Goal: Task Accomplishment & Management: Complete application form

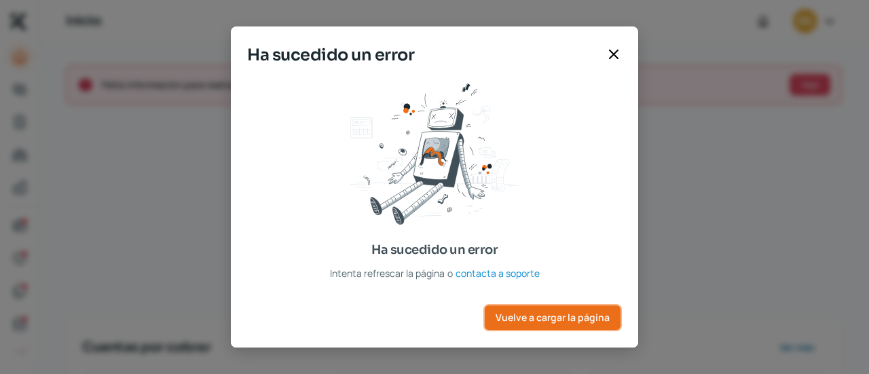
click at [572, 313] on span "Vuelve a cargar la página" at bounding box center [552, 318] width 114 height 10
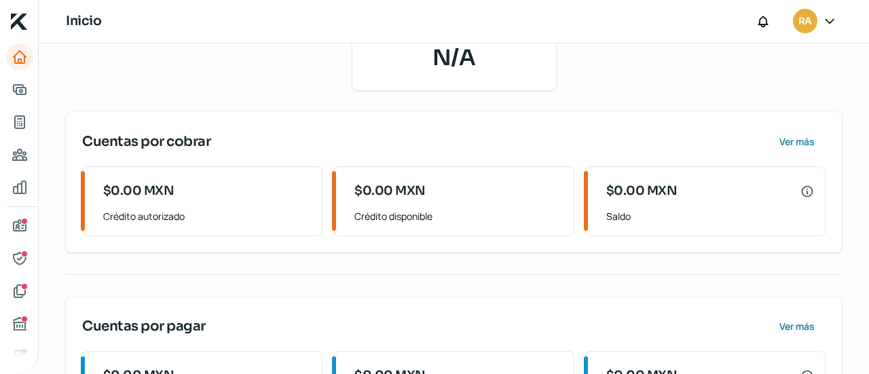
scroll to position [288, 0]
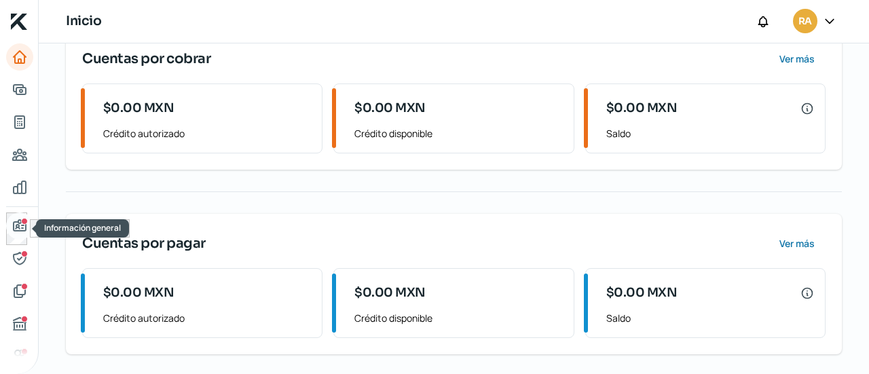
click at [19, 223] on icon "Información general" at bounding box center [20, 225] width 12 height 11
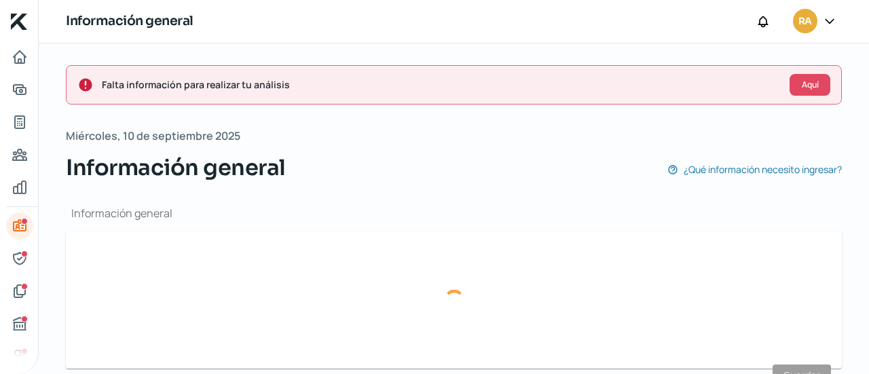
type input "[EMAIL_ADDRESS][DOMAIN_NAME]"
type input "66 - 2102 - 0114"
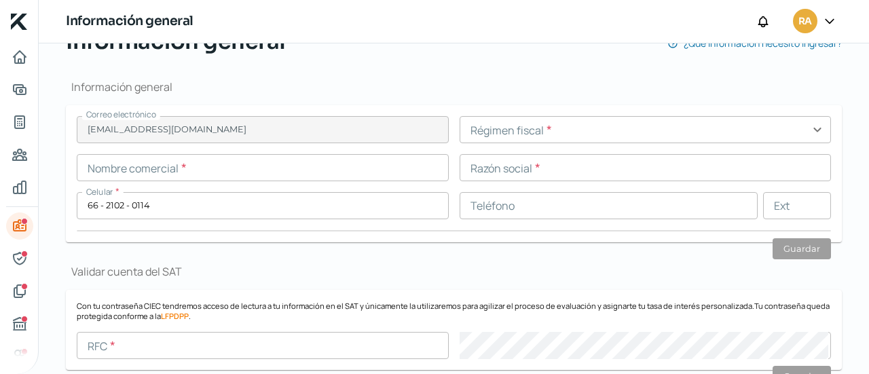
scroll to position [131, 0]
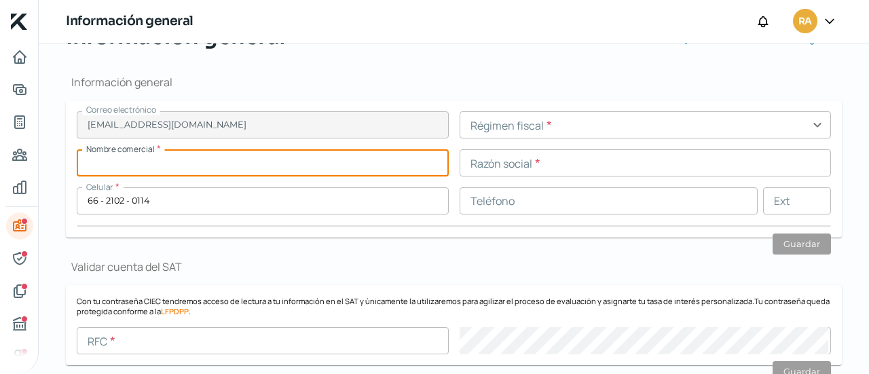
click at [395, 157] on input "text" at bounding box center [263, 162] width 372 height 27
type input "SIPSON"
click at [547, 124] on input "text" at bounding box center [645, 124] width 372 height 27
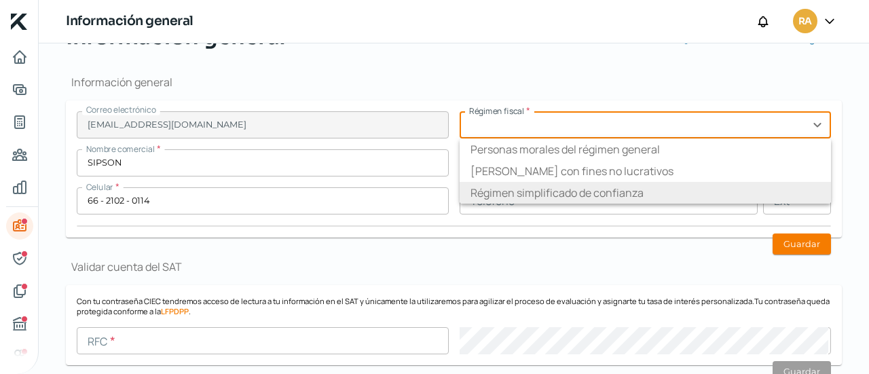
click at [552, 185] on li "Régimen simplificado de confianza" at bounding box center [645, 193] width 372 height 22
type input "Régimen simplificado de confianza"
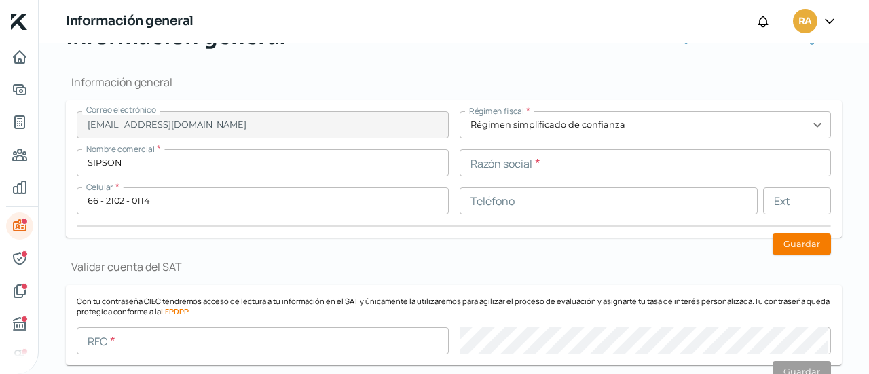
click at [518, 167] on input "text" at bounding box center [645, 162] width 372 height 27
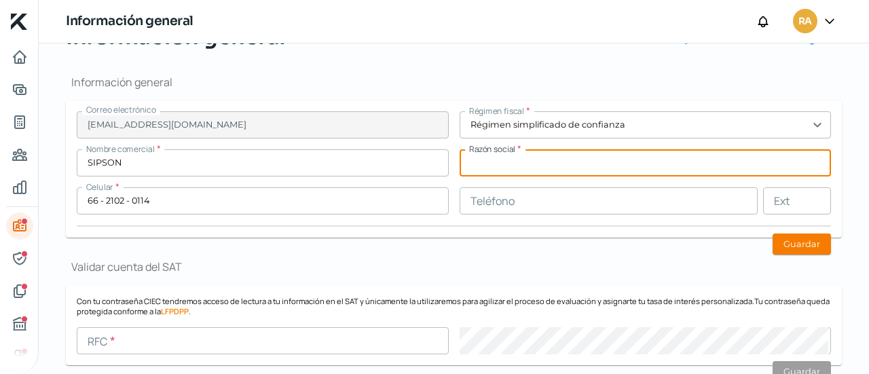
paste input "[PERSON_NAME] [PERSON_NAME] EXTINTORES"
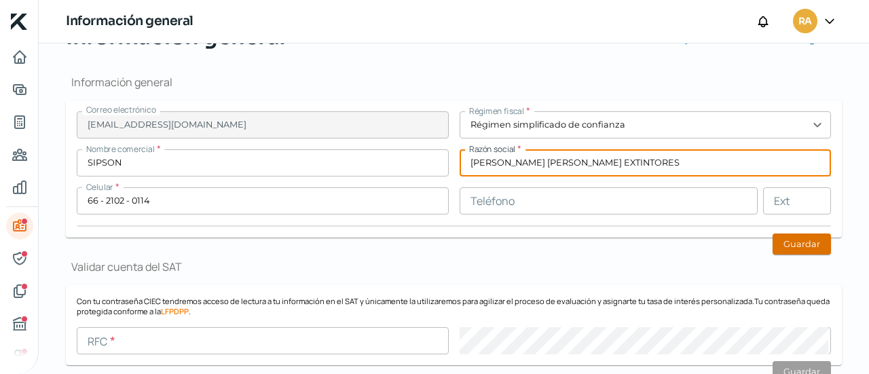
type input "[PERSON_NAME] [PERSON_NAME] EXTINTORES"
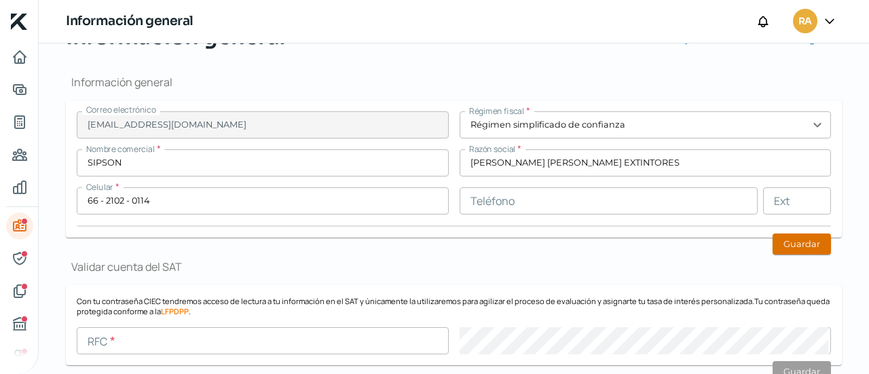
click at [775, 242] on button "Guardar" at bounding box center [801, 243] width 58 height 21
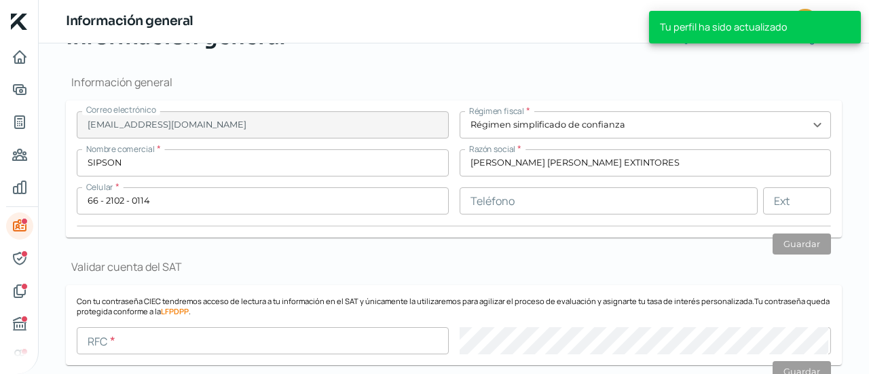
click at [358, 259] on h1 "Validar cuenta del SAT" at bounding box center [454, 266] width 776 height 15
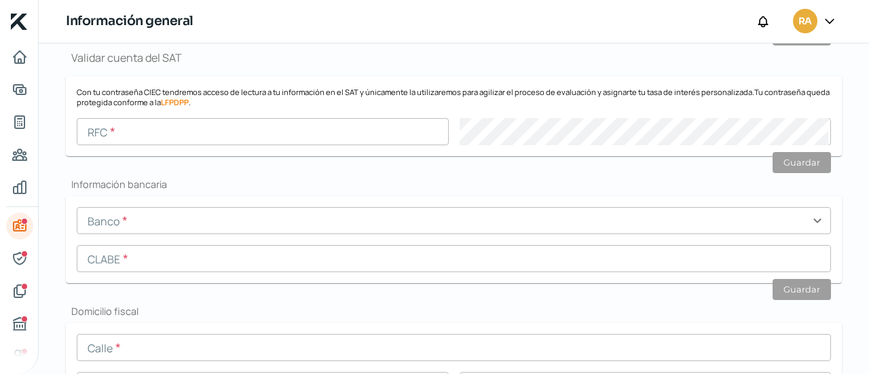
scroll to position [347, 0]
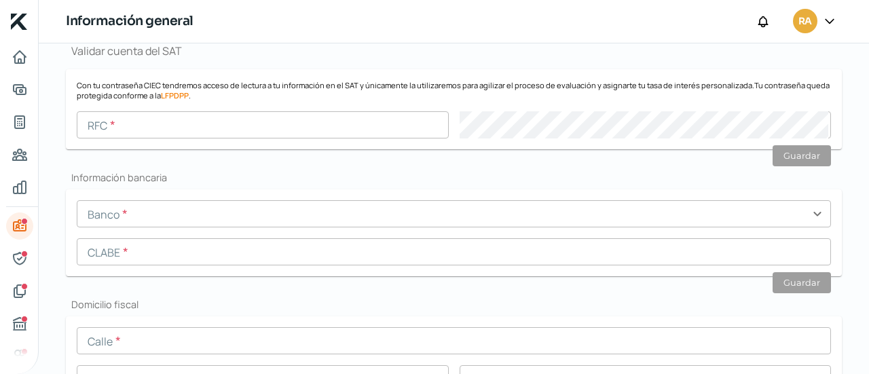
click at [192, 225] on input "text" at bounding box center [454, 213] width 754 height 27
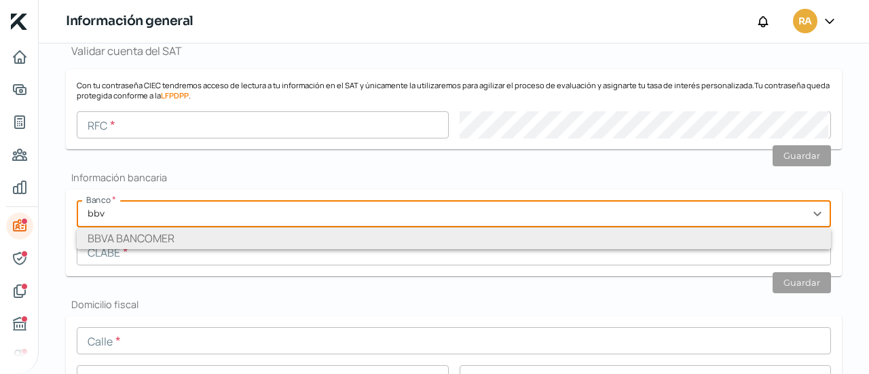
click at [190, 244] on li "BBVA BANCOMER" at bounding box center [454, 238] width 754 height 22
type input "BBVA BANCOMER"
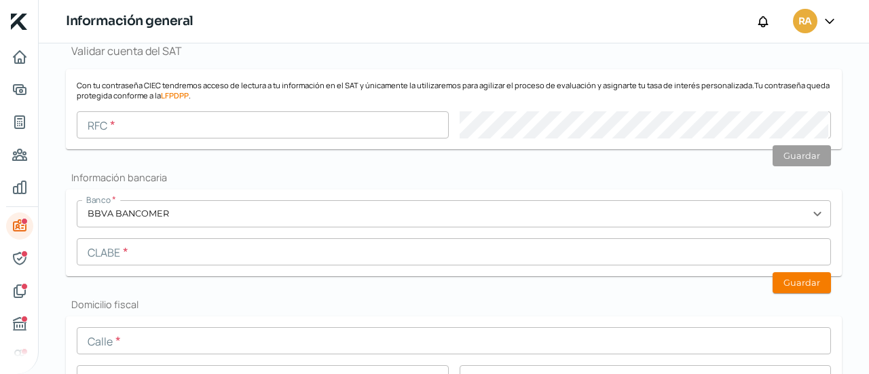
click at [167, 256] on input "text" at bounding box center [454, 251] width 754 height 27
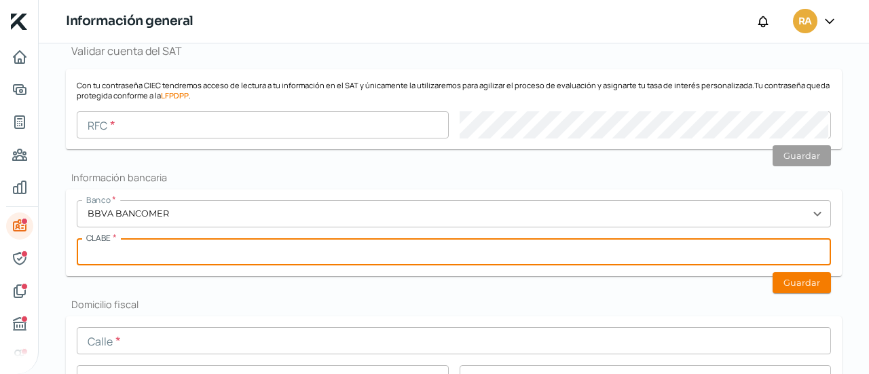
paste input "012760001100015468"
type input "012760001100015468"
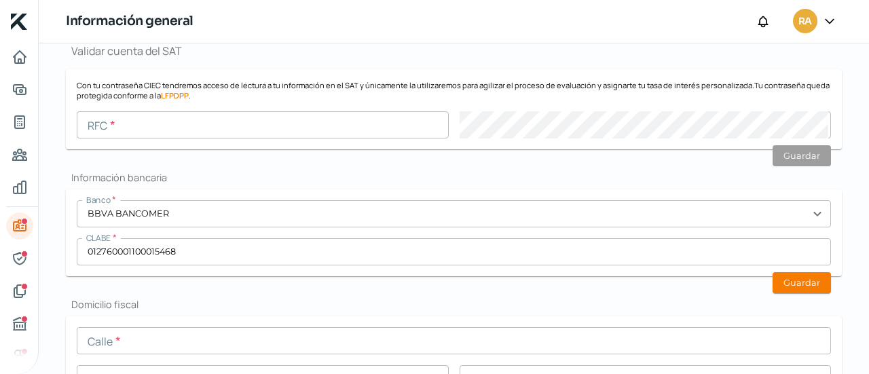
click at [809, 285] on button "Guardar" at bounding box center [801, 282] width 58 height 21
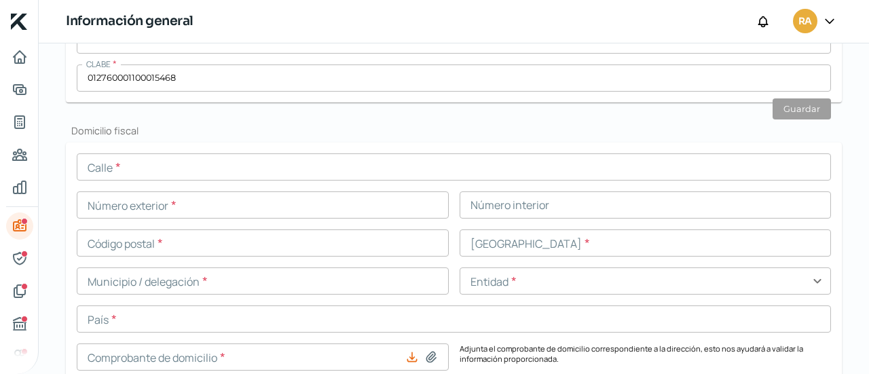
scroll to position [657, 0]
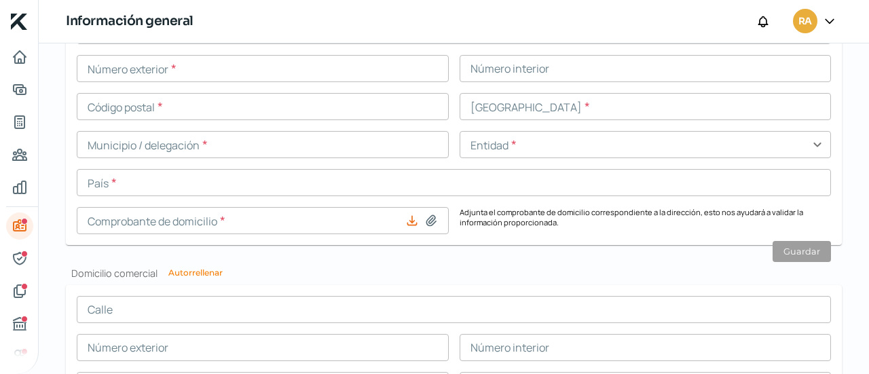
click at [271, 67] on input "text" at bounding box center [263, 68] width 372 height 27
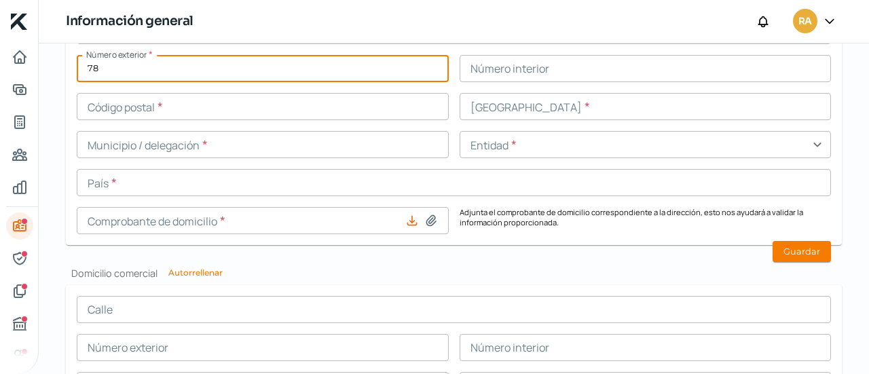
type input "78"
click at [416, 51] on div "Calle * Número exterior * 78 Número interior Código postal * [GEOGRAPHIC_DATA] …" at bounding box center [454, 125] width 754 height 217
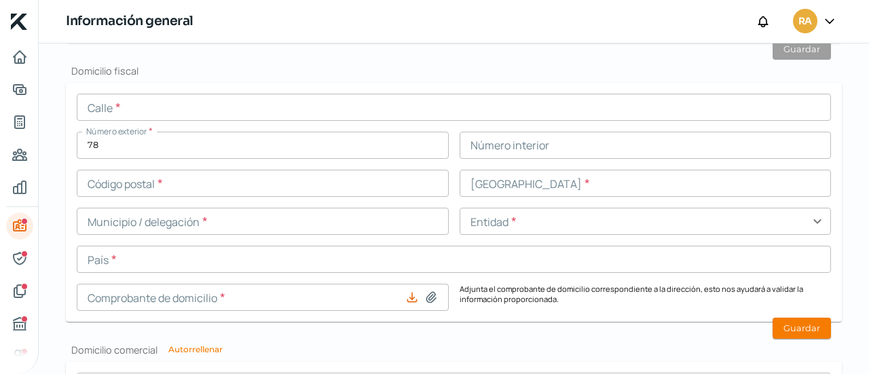
scroll to position [580, 0]
click at [157, 98] on input "text" at bounding box center [454, 107] width 754 height 27
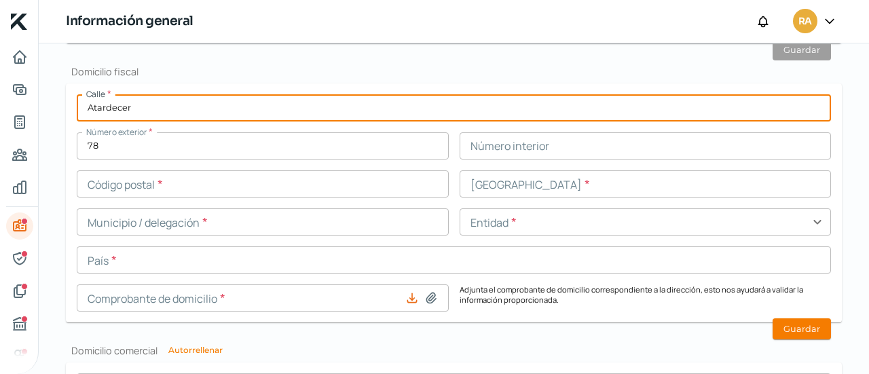
type input "Atardecer"
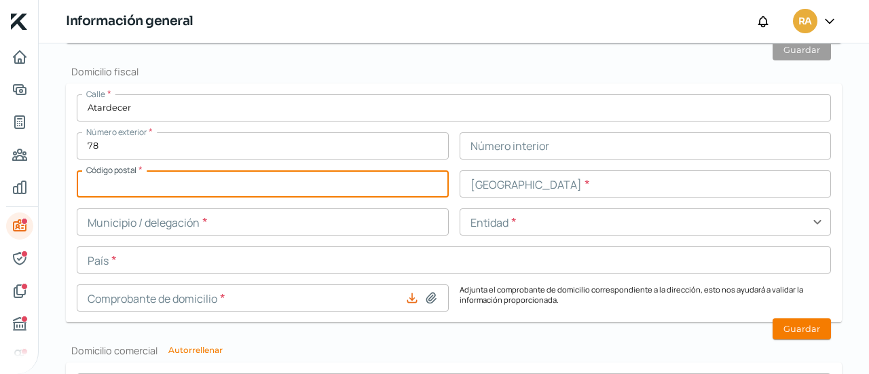
click at [258, 176] on input "text" at bounding box center [263, 183] width 372 height 27
type input "83220"
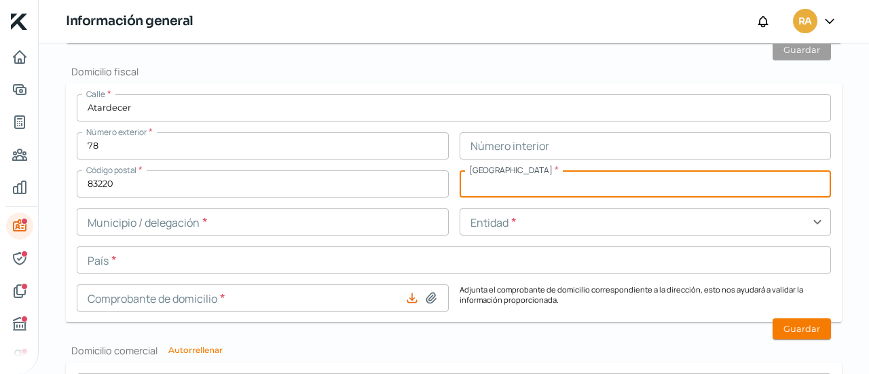
click at [509, 196] on input "text" at bounding box center [645, 183] width 372 height 27
type input "Real de Llano"
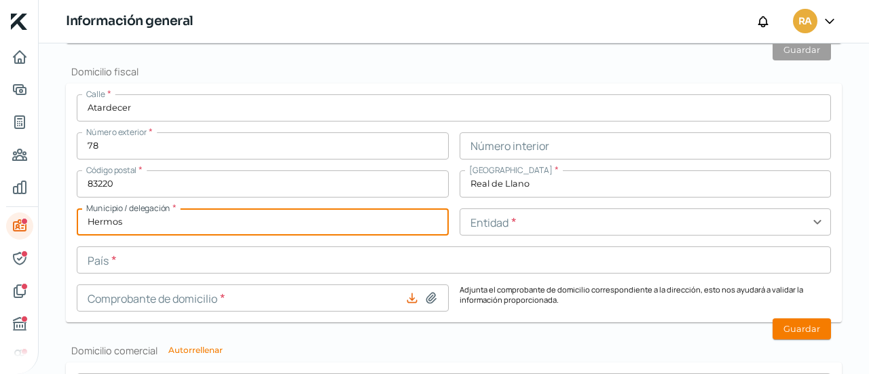
type input "[PERSON_NAME]"
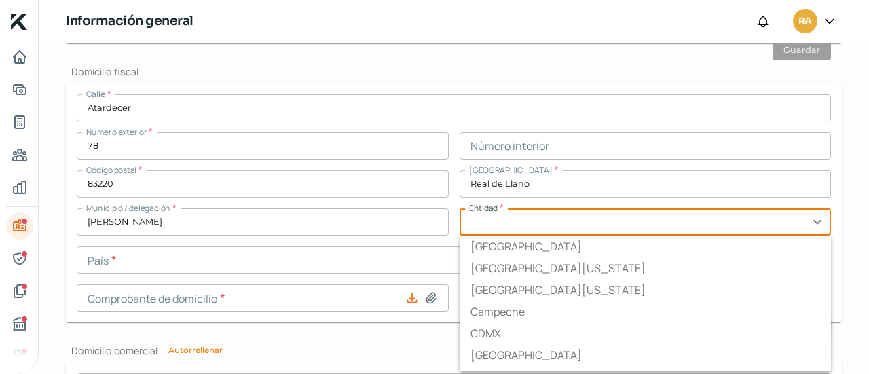
click at [512, 225] on input "text" at bounding box center [645, 221] width 372 height 27
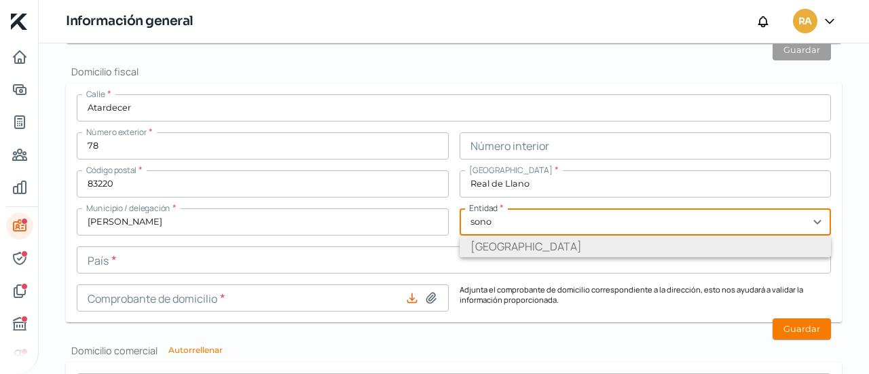
drag, startPoint x: 485, startPoint y: 244, endPoint x: 478, endPoint y: 247, distance: 7.3
click at [485, 244] on li "[GEOGRAPHIC_DATA]" at bounding box center [645, 246] width 372 height 22
type input "[GEOGRAPHIC_DATA]"
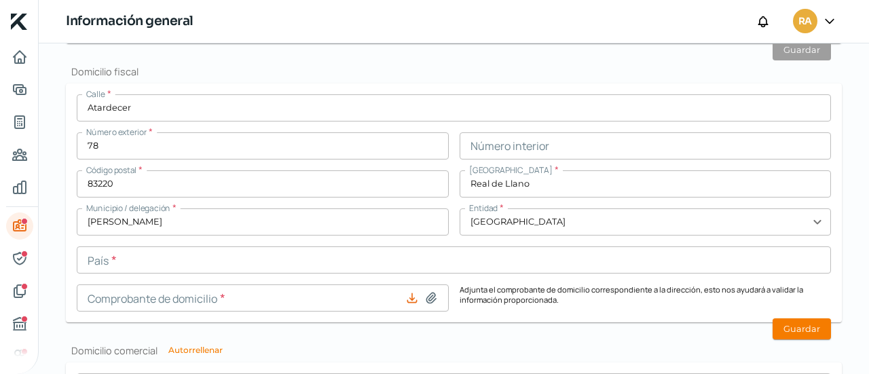
click at [316, 261] on input "text" at bounding box center [454, 259] width 754 height 27
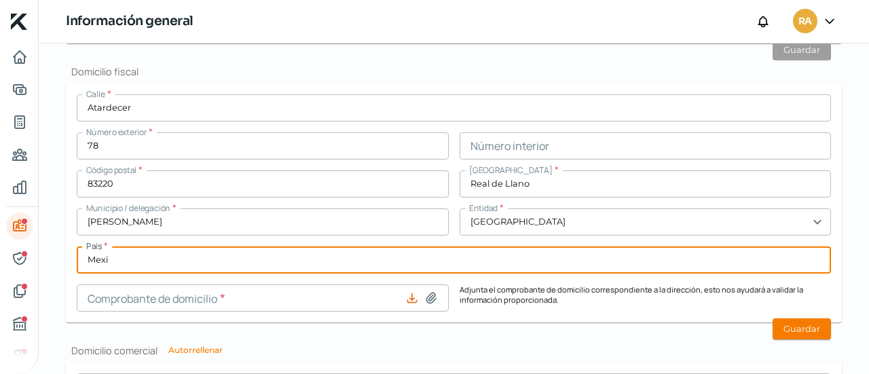
type input "[GEOGRAPHIC_DATA]"
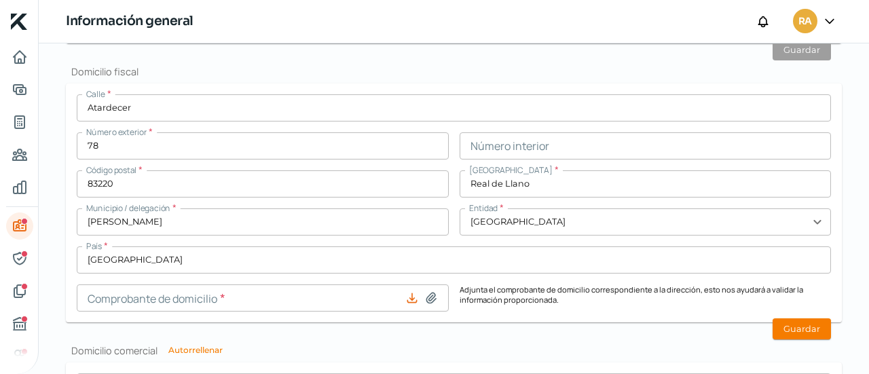
click at [427, 299] on icon at bounding box center [431, 298] width 14 height 14
type input "C:\fakepath\RECIBO CFE AGOSTO 2025 [PERSON_NAME] [PERSON_NAME].pdf"
type input "RECIBO CFE AGOSTO 2025 [PERSON_NAME] [PERSON_NAME].pdf"
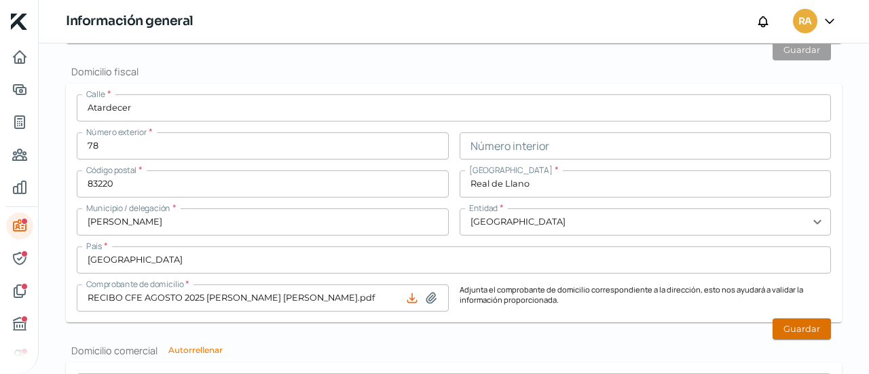
click at [781, 328] on button "Guardar" at bounding box center [801, 328] width 58 height 21
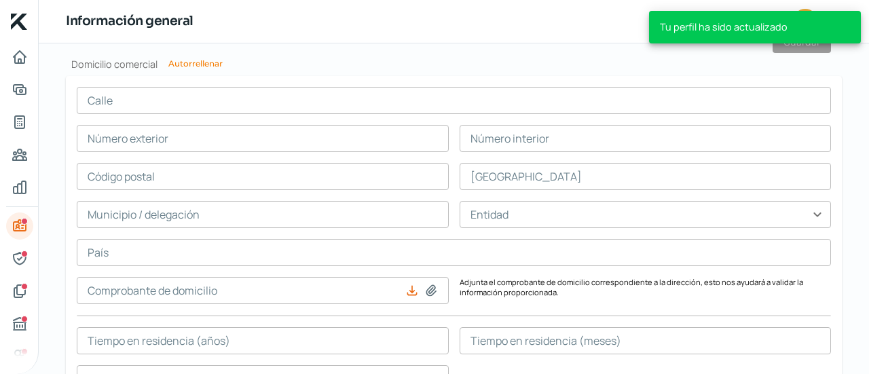
scroll to position [868, 0]
click at [184, 59] on button "Autorrellenar" at bounding box center [195, 62] width 54 height 8
type input "Atardecer"
type input "78"
type input "83220"
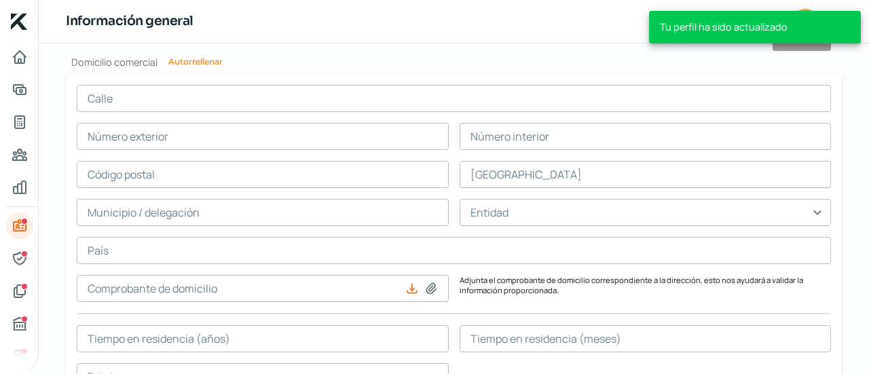
type input "Real de Llano"
type input "[PERSON_NAME]"
type input "[GEOGRAPHIC_DATA]"
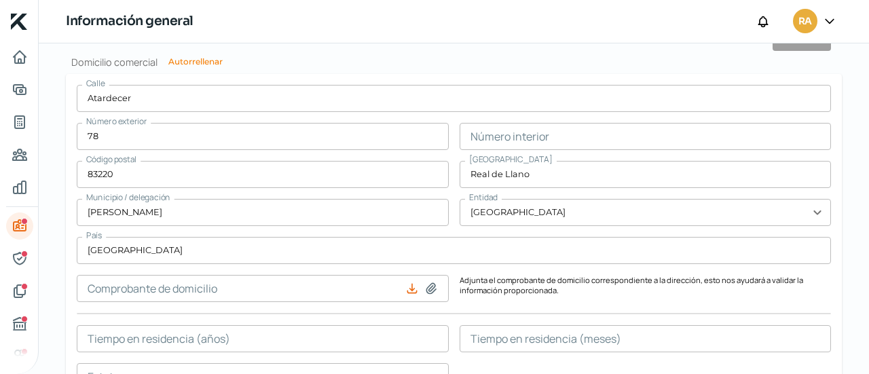
click at [430, 290] on icon at bounding box center [431, 289] width 14 height 14
type input "C:\fakepath\RECIBO CFE AGOSTO 2025 [PERSON_NAME] [PERSON_NAME].pdf"
type input "RECIBO CFE AGOSTO 2025 [PERSON_NAME] [PERSON_NAME].pdf"
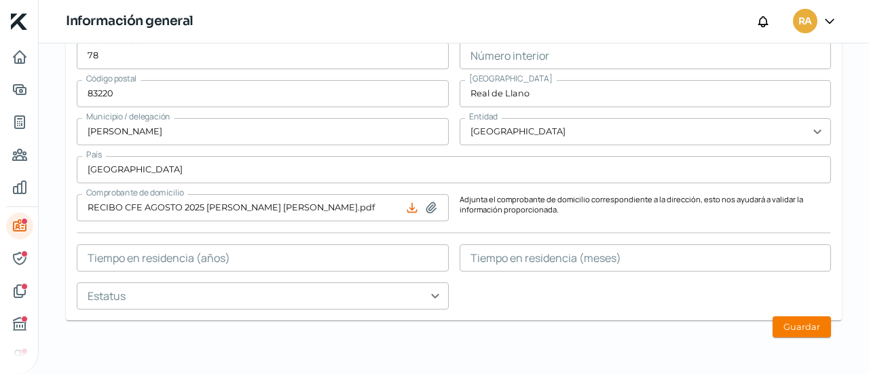
click at [262, 242] on div "[STREET_ADDRESS] Número interior Código postal 83220 [GEOGRAPHIC_DATA] / delega…" at bounding box center [454, 156] width 754 height 305
click at [301, 257] on input "text" at bounding box center [263, 257] width 372 height 27
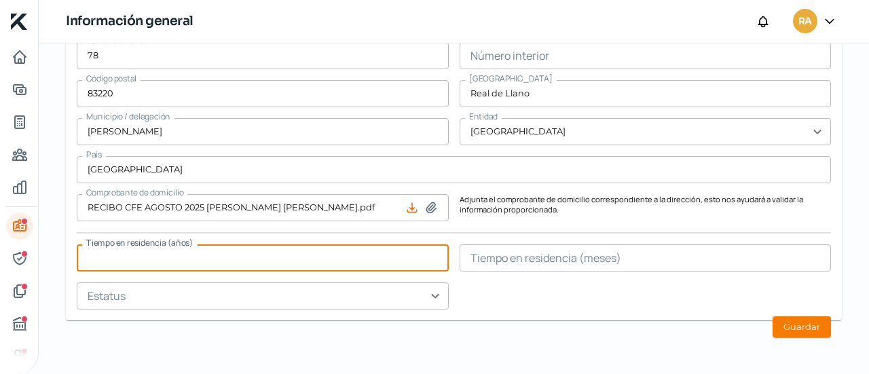
type input "8"
type input "9"
click at [337, 299] on input "text" at bounding box center [263, 295] width 372 height 27
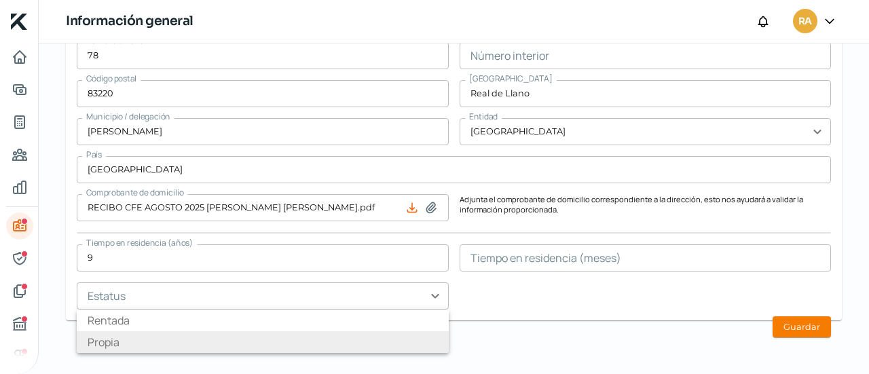
click at [328, 339] on li "Propia" at bounding box center [263, 342] width 372 height 22
type input "Propia"
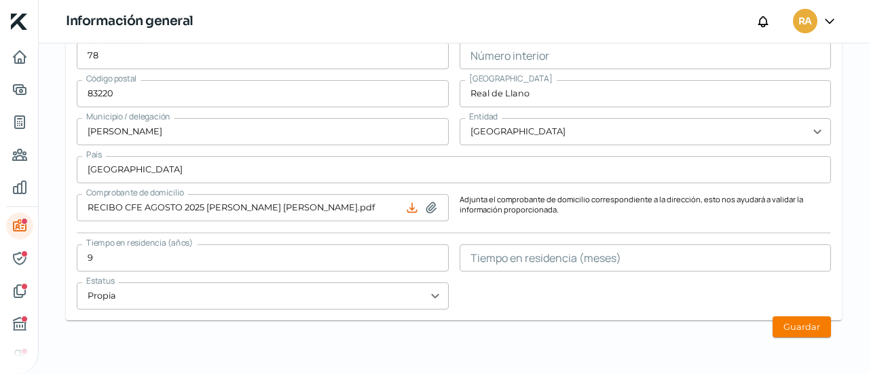
click at [525, 307] on div "[STREET_ADDRESS] Número interior Código postal 83220 [GEOGRAPHIC_DATA] / delega…" at bounding box center [454, 156] width 754 height 305
click at [810, 320] on button "Guardar" at bounding box center [801, 326] width 58 height 21
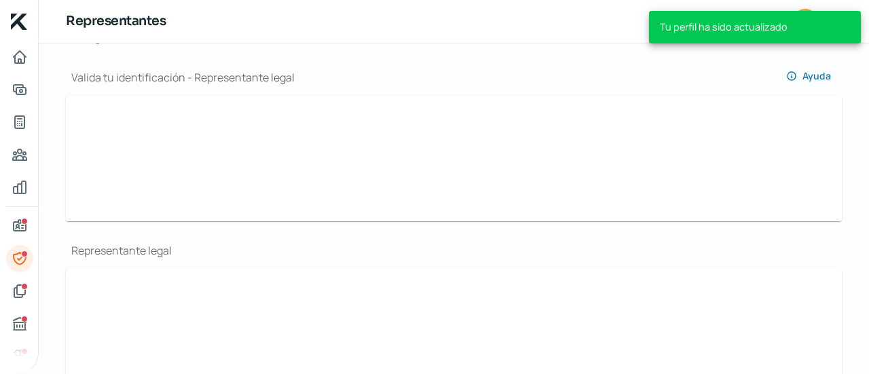
scroll to position [140, 0]
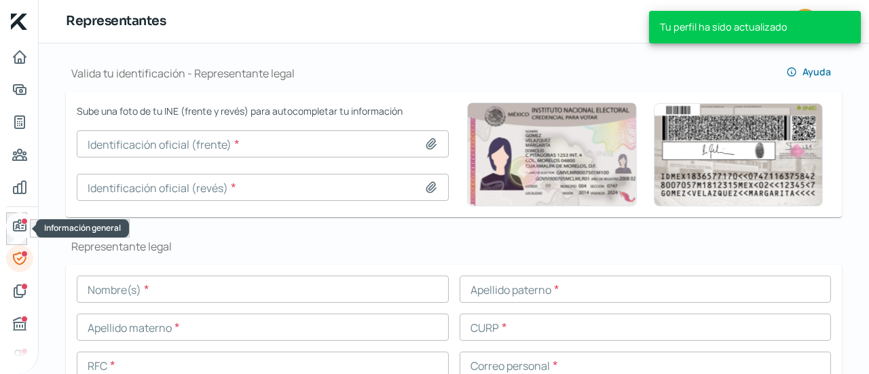
click at [25, 231] on icon "Información general" at bounding box center [20, 226] width 16 height 16
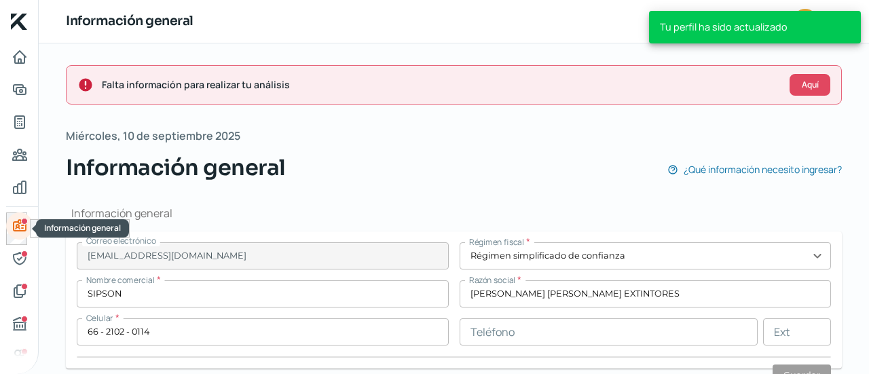
type input "Atardecer"
type input "78"
type input "83220"
type input "Real de Llano"
type input "[PERSON_NAME]"
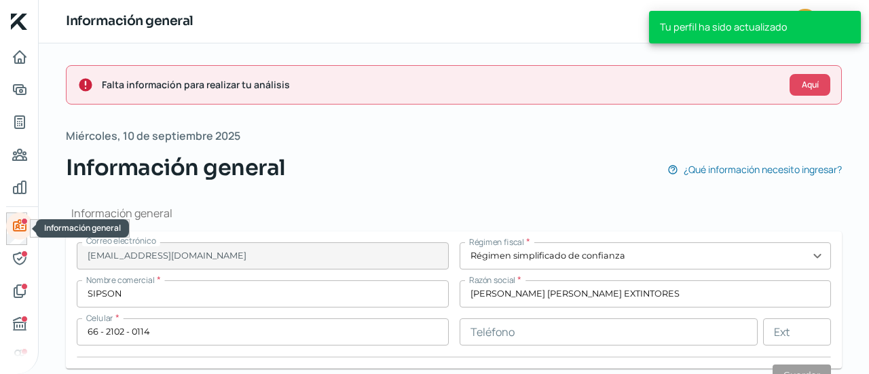
type input "[GEOGRAPHIC_DATA]"
type input "RECIBO CFE AGOSTO 2025 [PERSON_NAME] [PERSON_NAME].pdf"
type input "9"
type input "0"
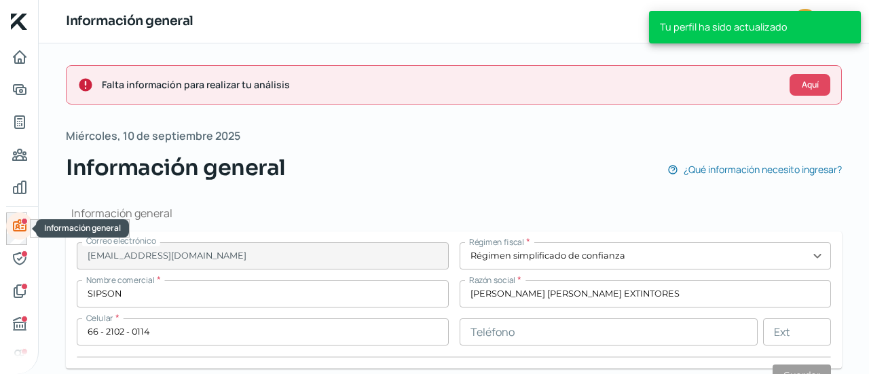
type input "Propia"
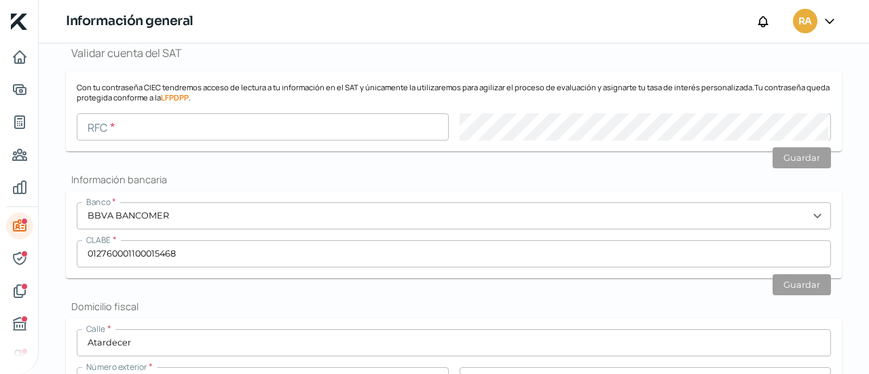
scroll to position [346, 0]
click at [24, 256] on div "Representantes" at bounding box center [24, 253] width 7 height 7
